Goal: Transaction & Acquisition: Purchase product/service

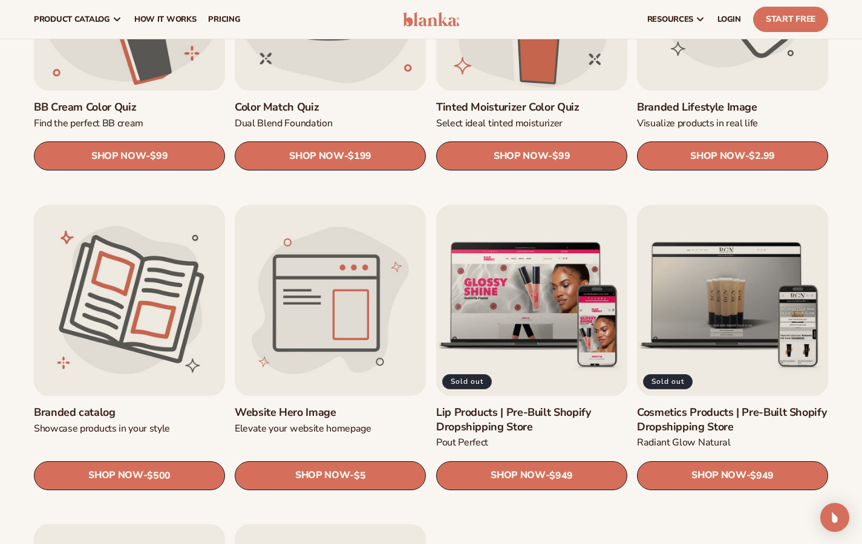
scroll to position [1118, 0]
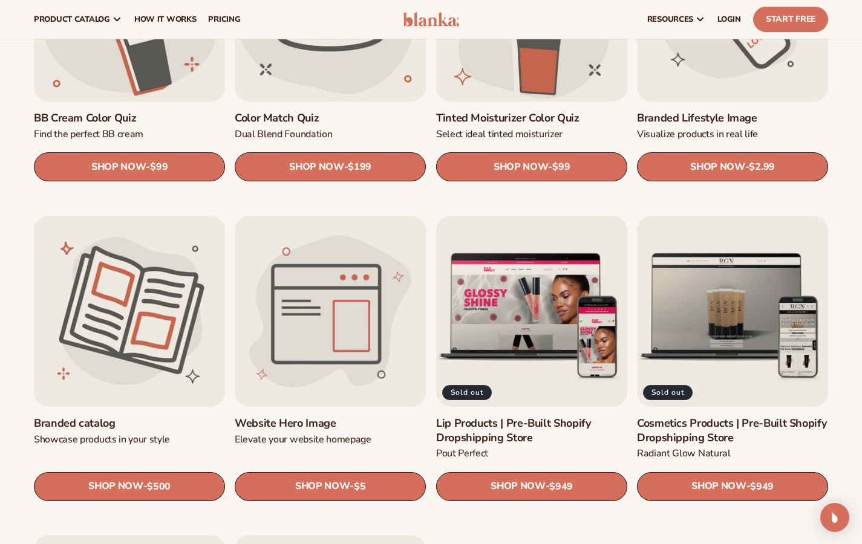
click at [335, 417] on link "Website Hero Image" at bounding box center [330, 424] width 191 height 14
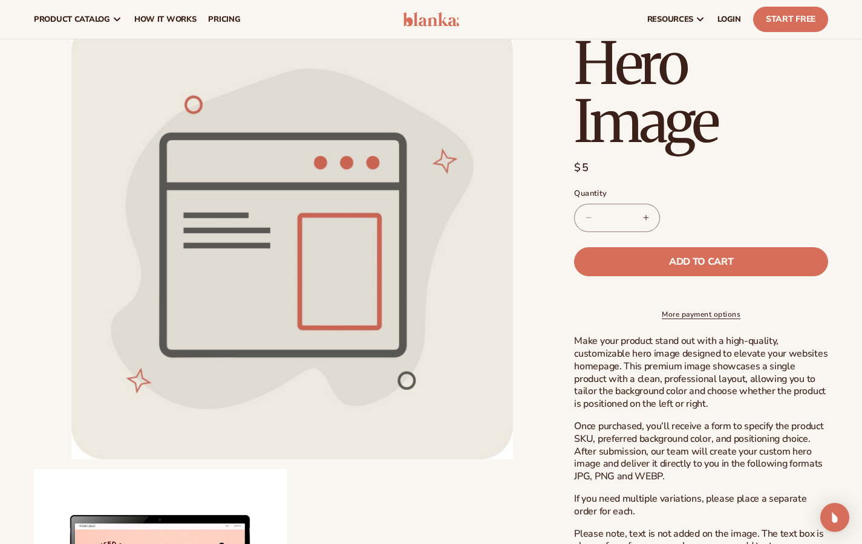
scroll to position [117, 0]
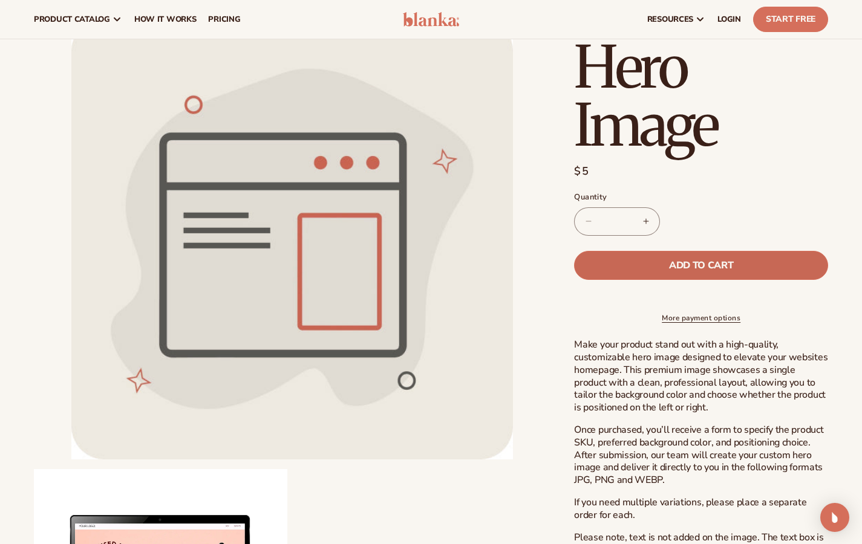
click at [714, 263] on span "Add to cart" at bounding box center [701, 266] width 64 height 10
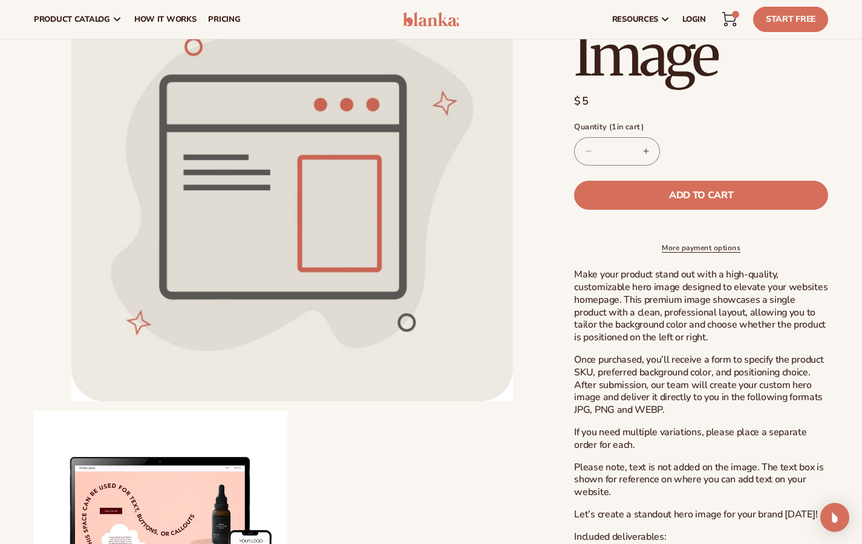
scroll to position [181, 0]
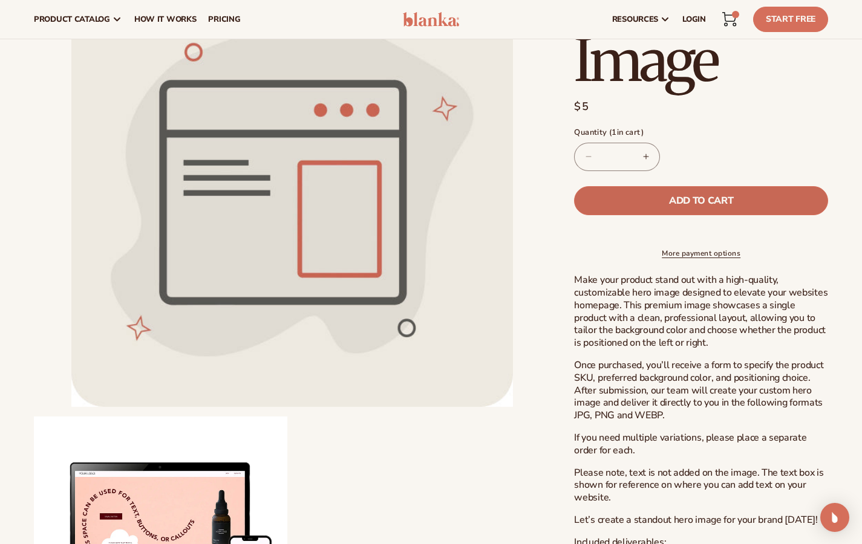
click at [684, 197] on span "Add to cart" at bounding box center [701, 201] width 64 height 10
click at [586, 157] on button "Decrease quantity for Website Hero Image" at bounding box center [588, 157] width 27 height 28
click at [695, 19] on span "LOGIN" at bounding box center [694, 20] width 24 height 10
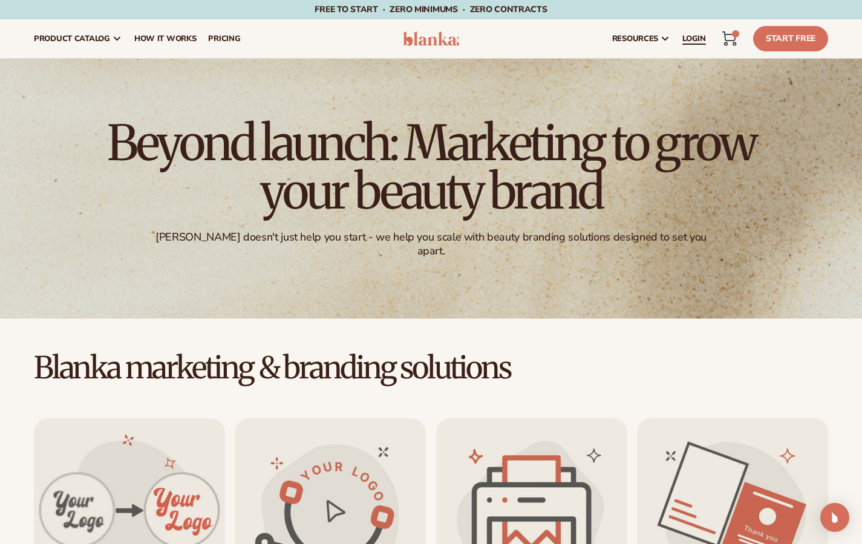
click at [694, 39] on span "LOGIN" at bounding box center [694, 39] width 24 height 10
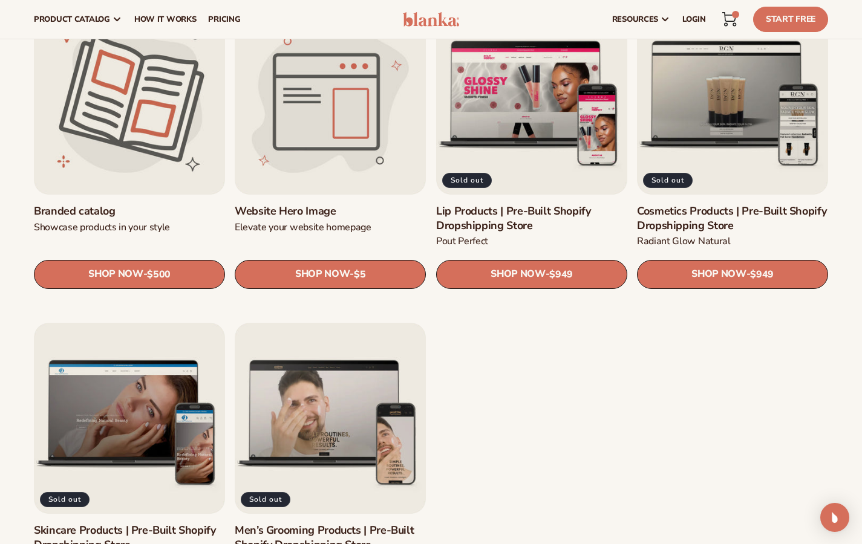
scroll to position [1344, 0]
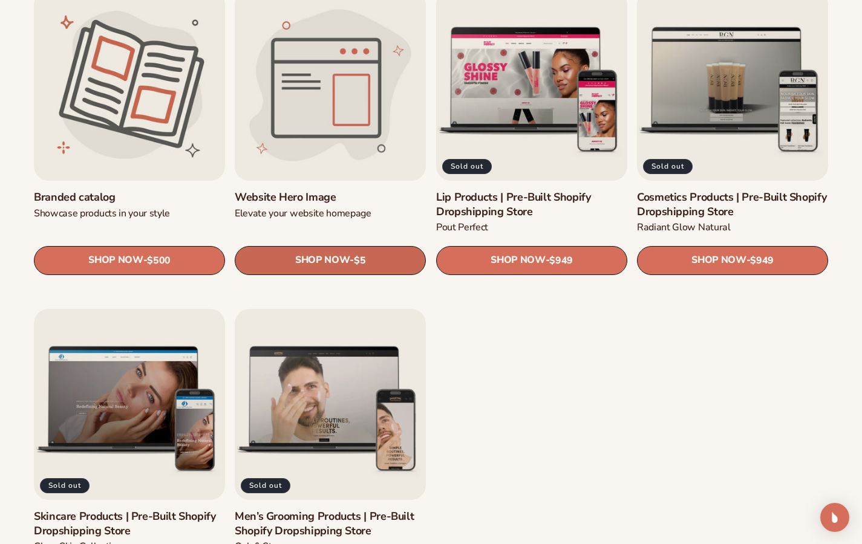
click at [344, 256] on span "SHOP NOW" at bounding box center [322, 260] width 54 height 11
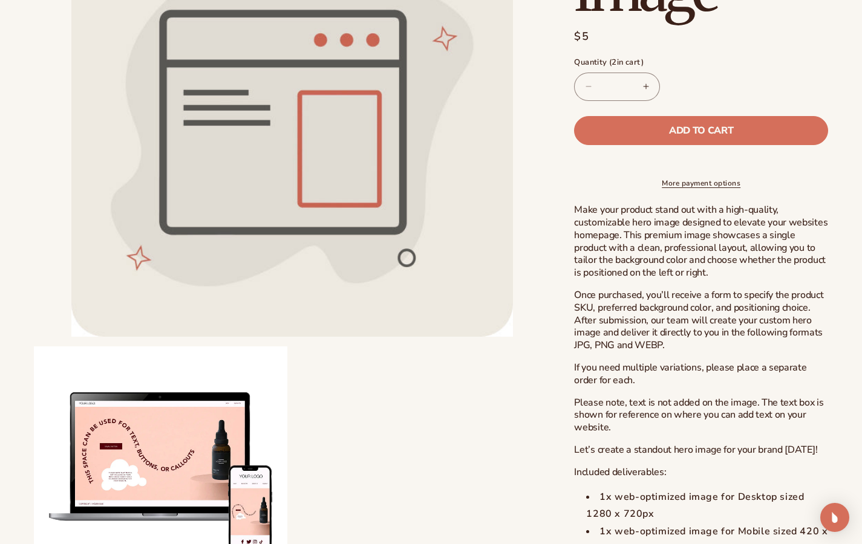
scroll to position [250, 0]
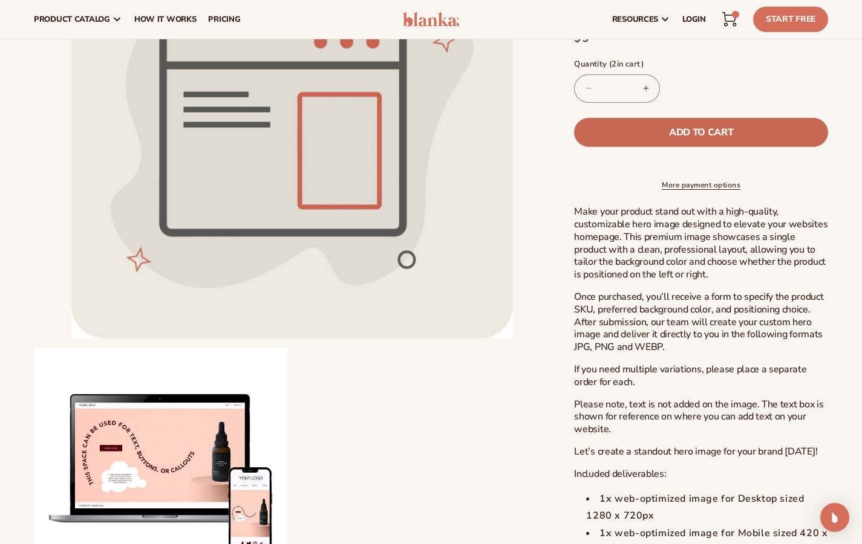
click at [688, 129] on span "Add to cart" at bounding box center [701, 133] width 64 height 10
click at [586, 89] on button "Decrease quantity for Website Hero Image" at bounding box center [588, 88] width 27 height 28
click at [547, 188] on li "Open media 1 in modal" at bounding box center [292, 118] width 516 height 442
click at [589, 88] on button "Decrease quantity for Website Hero Image" at bounding box center [588, 88] width 27 height 28
click at [731, 20] on icon at bounding box center [729, 19] width 15 height 15
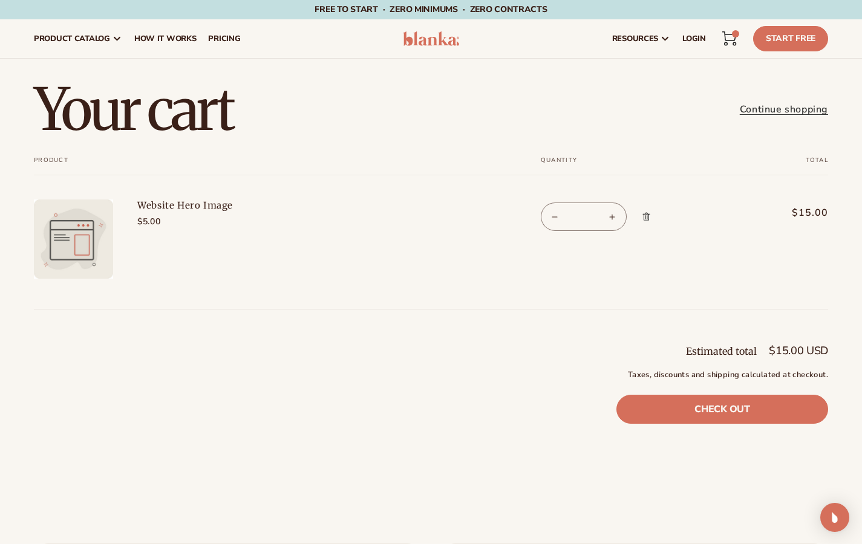
click at [555, 216] on button "Decrease quantity for Website Hero Image" at bounding box center [554, 217] width 27 height 28
type input "*"
click at [555, 217] on button "Decrease quantity for Website Hero Image" at bounding box center [554, 217] width 27 height 28
type input "*"
click at [708, 400] on link "Check out" at bounding box center [722, 409] width 212 height 29
